Goal: Check status: Check status

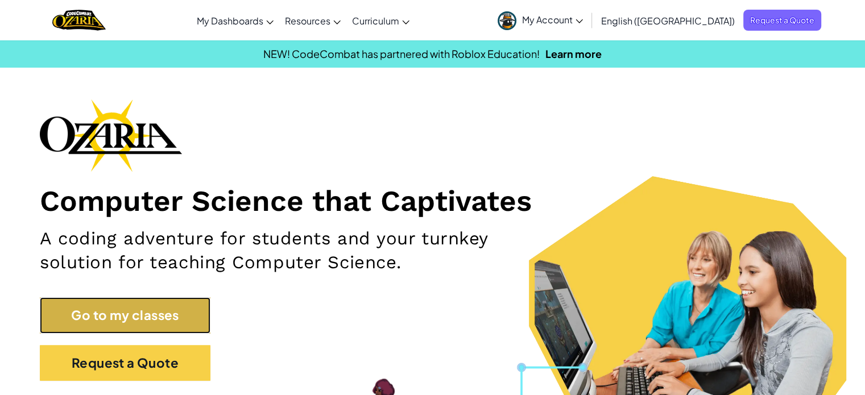
click at [165, 309] on link "Go to my classes" at bounding box center [125, 315] width 171 height 36
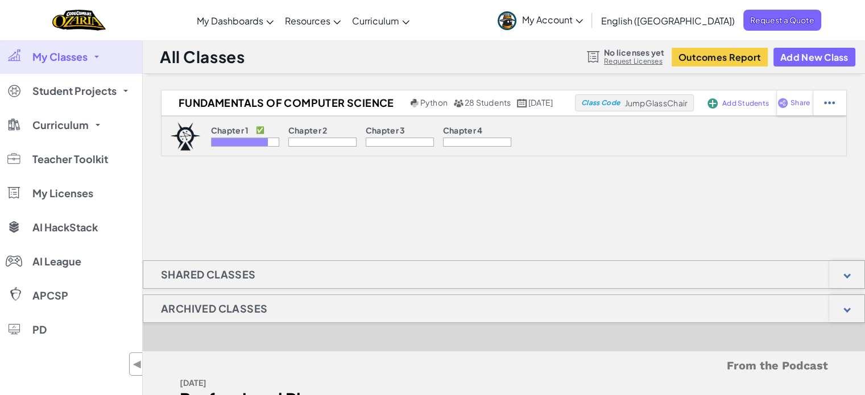
click at [92, 62] on link "My Classes" at bounding box center [71, 57] width 142 height 34
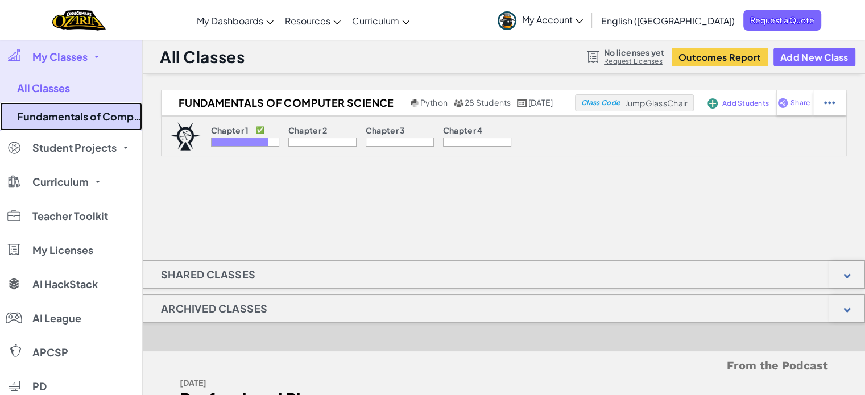
click at [76, 118] on link "Fundamentals of Computer Science" at bounding box center [71, 116] width 142 height 28
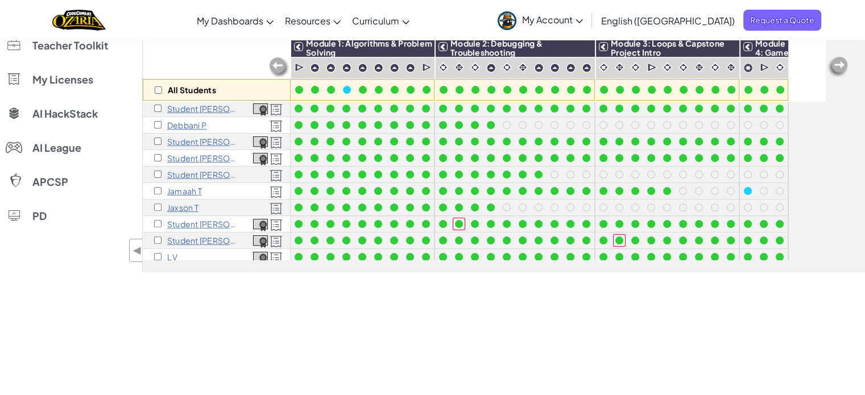
scroll to position [312, 0]
